Goal: Entertainment & Leisure: Consume media (video, audio)

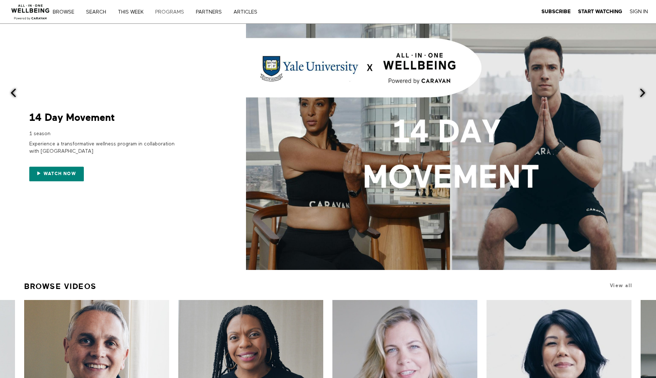
click at [163, 11] on link "PROGRAMS" at bounding box center [172, 12] width 39 height 5
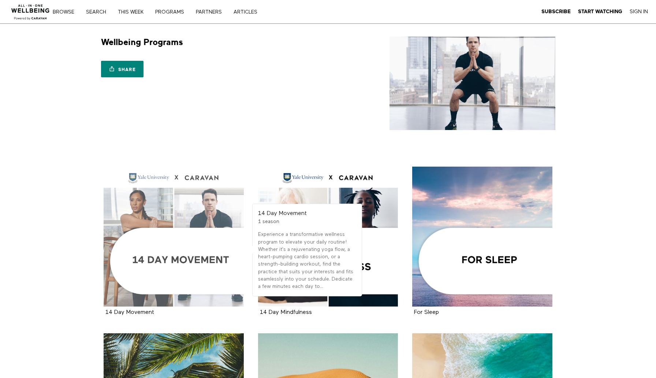
click at [190, 216] on div at bounding box center [174, 237] width 140 height 140
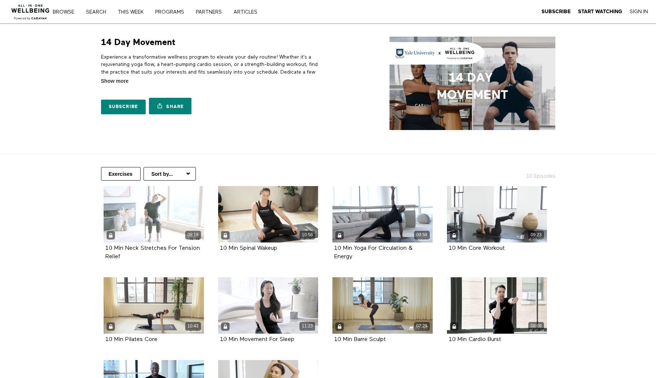
click at [163, 210] on div "08:19" at bounding box center [154, 214] width 100 height 56
click at [641, 10] on link "Sign In" at bounding box center [639, 11] width 18 height 7
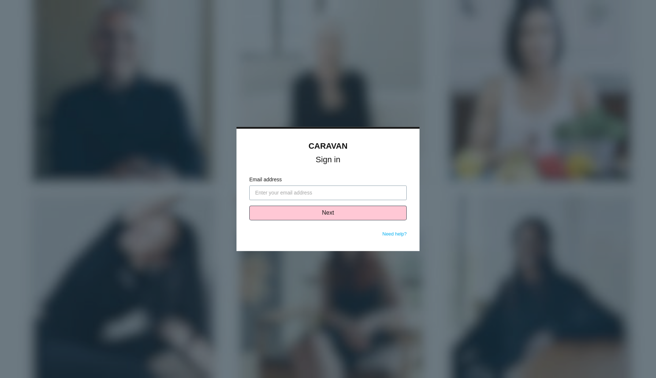
paste input "[EMAIL_ADDRESS][DOMAIN_NAME]"
type input "[EMAIL_ADDRESS][DOMAIN_NAME]"
click at [367, 219] on button "Next" at bounding box center [327, 213] width 157 height 15
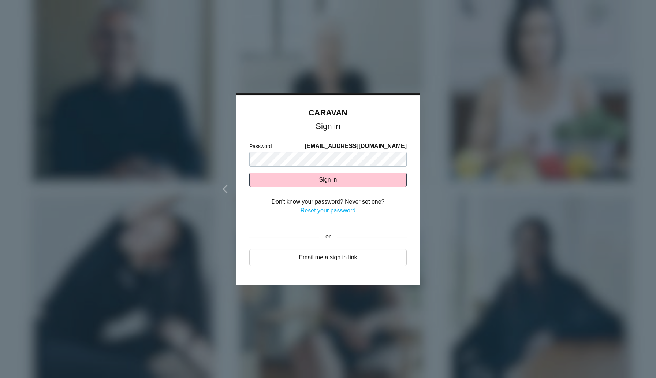
click at [346, 166] on form "Password zikea@wellness360.co Sign in Don't know your password? Never set one? …" at bounding box center [327, 182] width 157 height 80
click at [354, 179] on button "Sign in" at bounding box center [327, 179] width 157 height 15
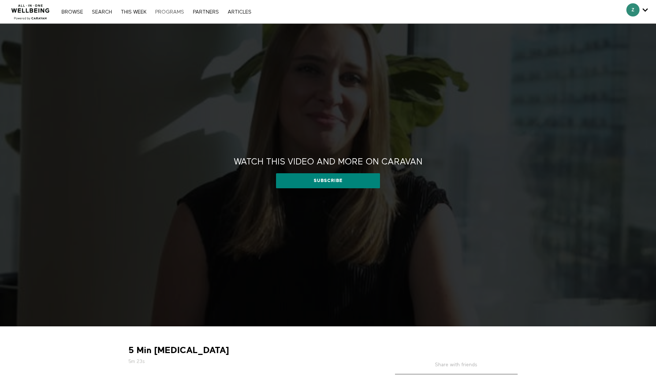
click at [169, 13] on link "PROGRAMS" at bounding box center [170, 12] width 36 height 5
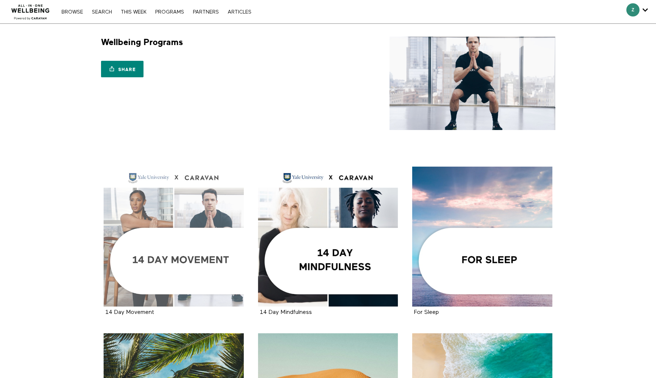
click at [189, 241] on div at bounding box center [174, 237] width 140 height 140
click at [227, 194] on div at bounding box center [174, 237] width 140 height 140
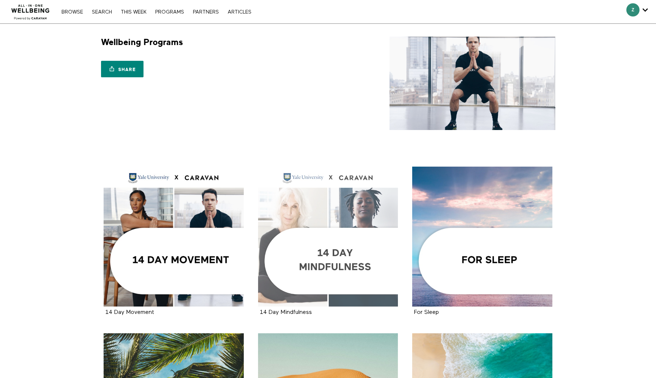
click at [353, 271] on div at bounding box center [328, 237] width 140 height 140
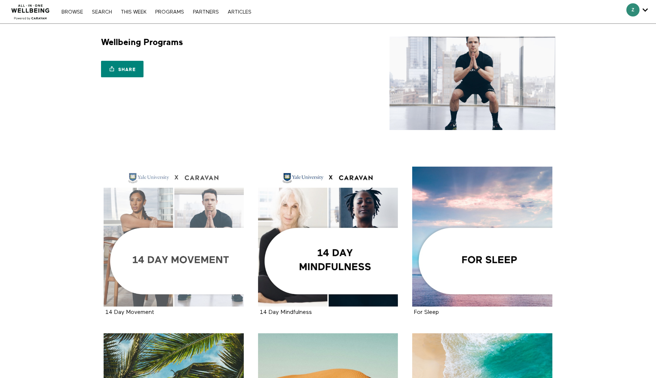
click at [206, 193] on div at bounding box center [174, 237] width 140 height 140
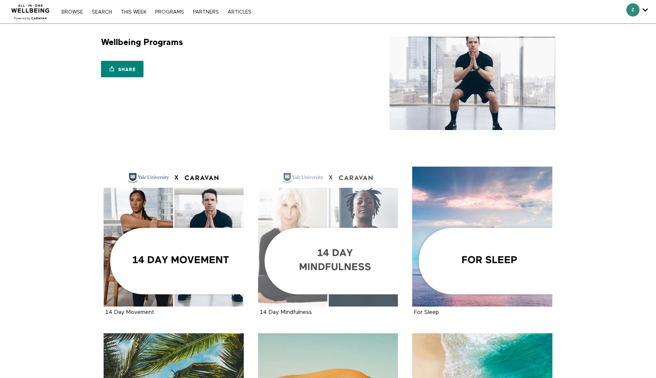
click at [303, 223] on div at bounding box center [328, 237] width 140 height 140
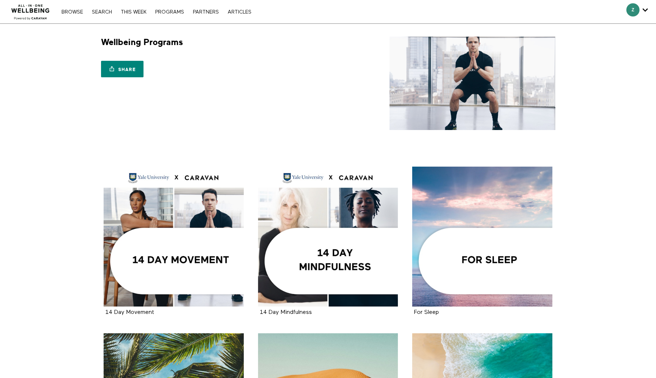
click at [386, 83] on div "Wellbeing Programs Share Share with your friends https://app.allinonewellbeing.…" at bounding box center [328, 83] width 469 height 93
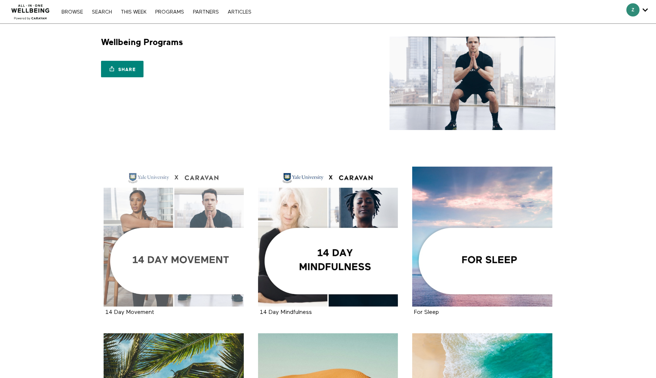
click at [216, 208] on div at bounding box center [174, 237] width 140 height 140
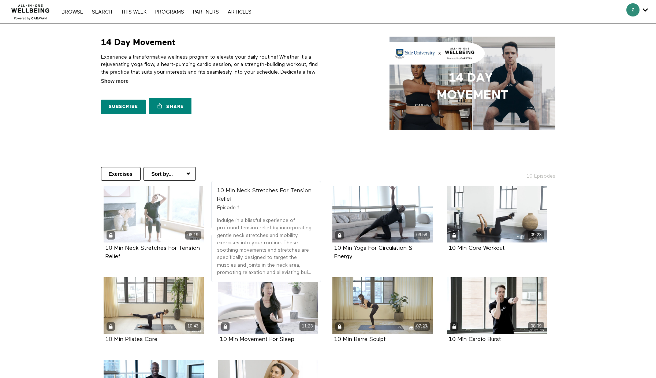
click at [186, 211] on div "08:19" at bounding box center [154, 214] width 100 height 56
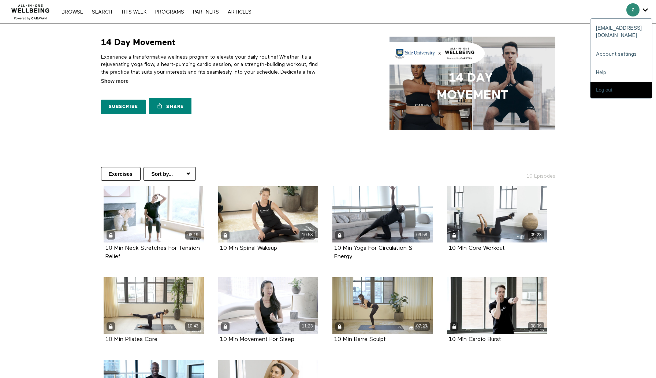
click at [640, 5] on div "Z" at bounding box center [637, 9] width 22 height 13
click at [613, 46] on link "Account settings" at bounding box center [622, 54] width 62 height 18
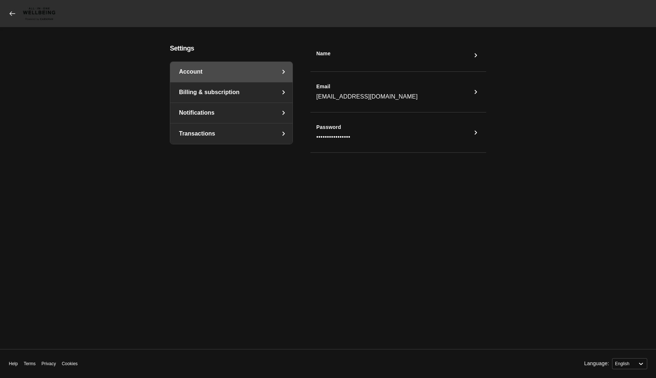
select select "en"
click at [275, 91] on link "Billing & subscription" at bounding box center [231, 92] width 122 height 20
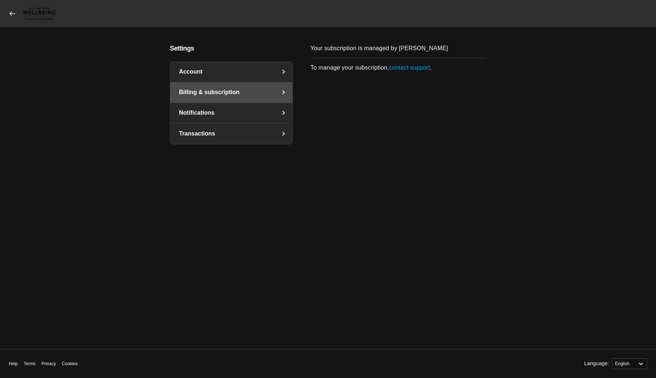
click at [263, 112] on link "Notifications" at bounding box center [231, 113] width 122 height 20
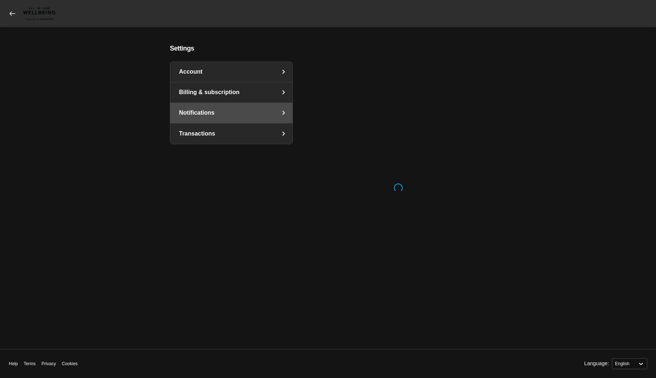
select select "en"
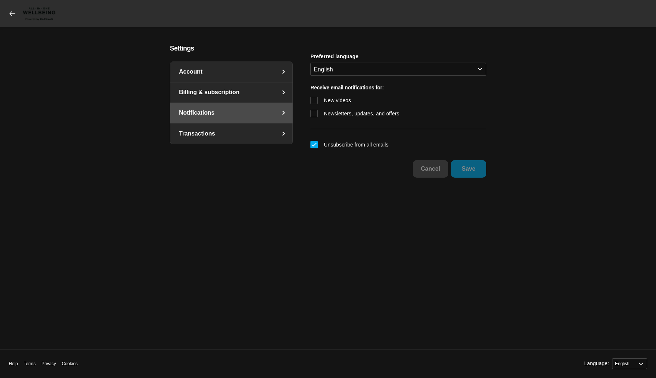
click at [260, 125] on link "Transactions" at bounding box center [231, 133] width 122 height 21
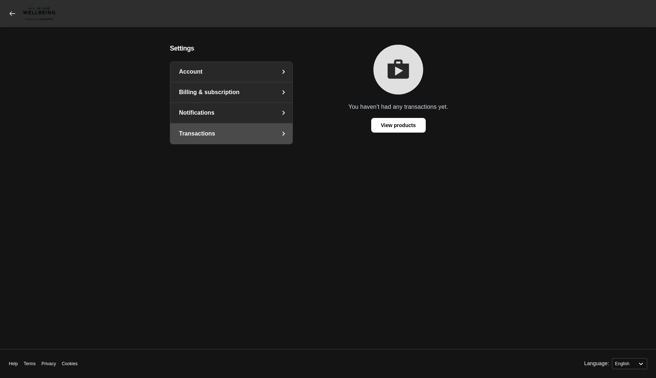
click at [234, 72] on link "Account" at bounding box center [231, 72] width 122 height 20
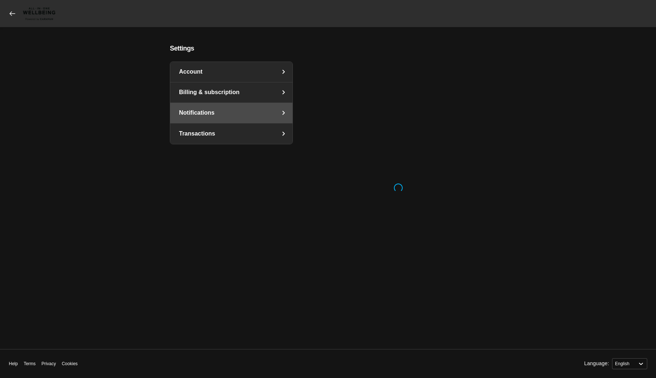
select select "en"
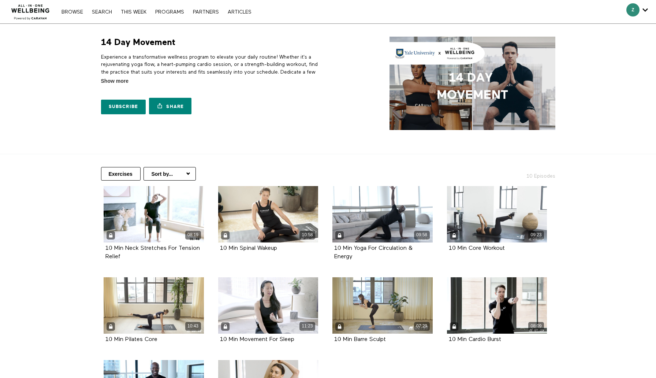
click at [158, 174] on select "Sort by... Alphabetical Release date" at bounding box center [170, 174] width 52 height 14
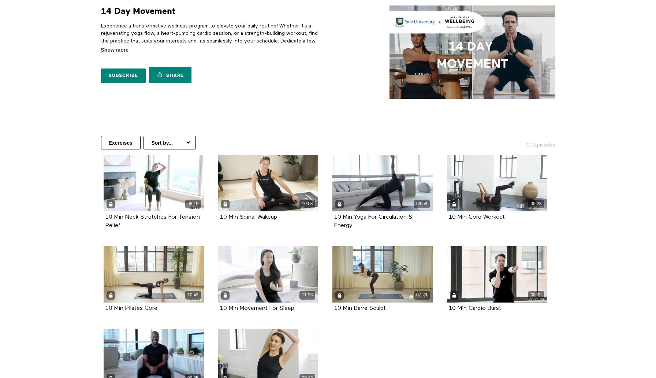
click at [175, 142] on select "Sort by... Alphabetical Release date" at bounding box center [170, 143] width 52 height 14
click at [236, 116] on section "14 Day Movement 10 Episodes Experience a transformative wellness program to ele…" at bounding box center [328, 58] width 656 height 130
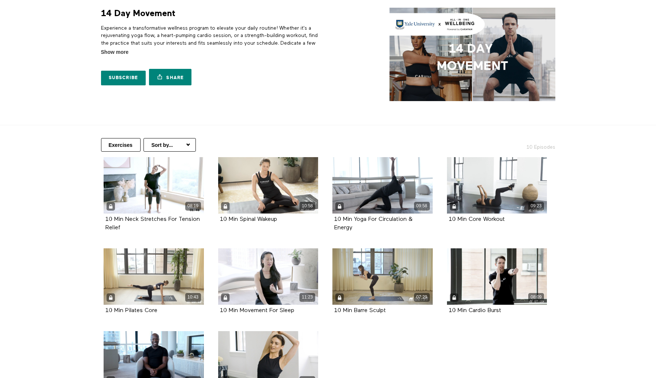
scroll to position [0, 0]
